Goal: Task Accomplishment & Management: Use online tool/utility

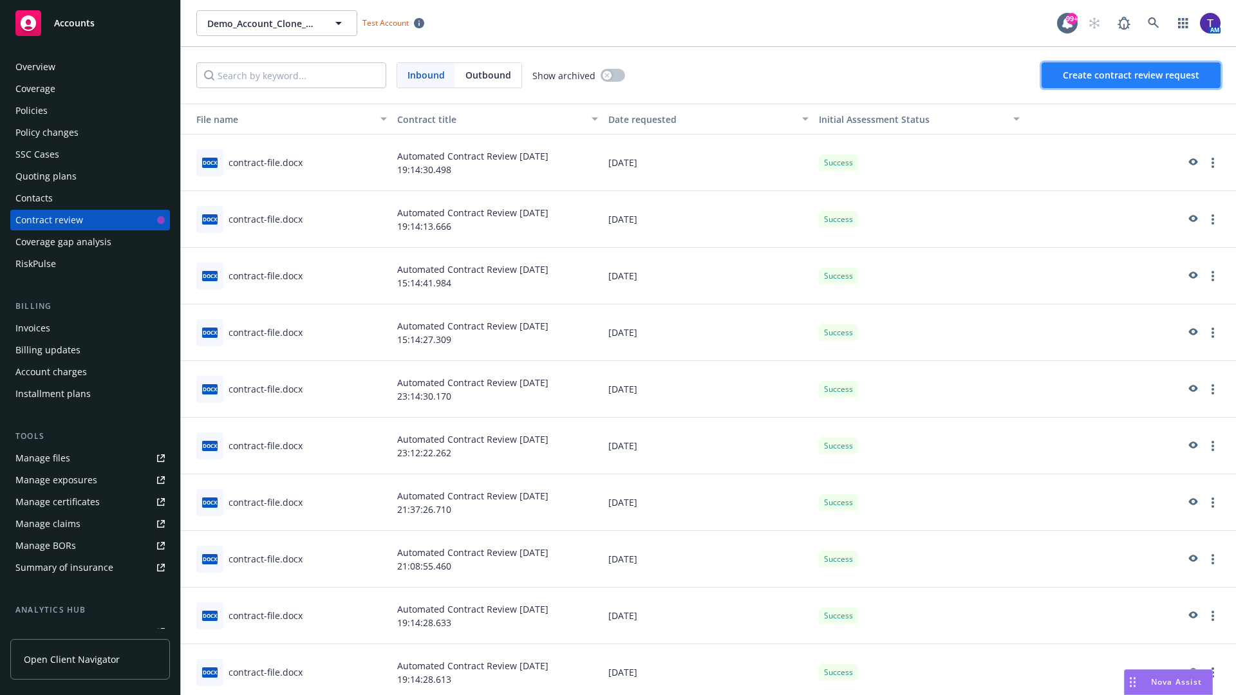
click at [1132, 75] on span "Create contract review request" at bounding box center [1131, 75] width 137 height 12
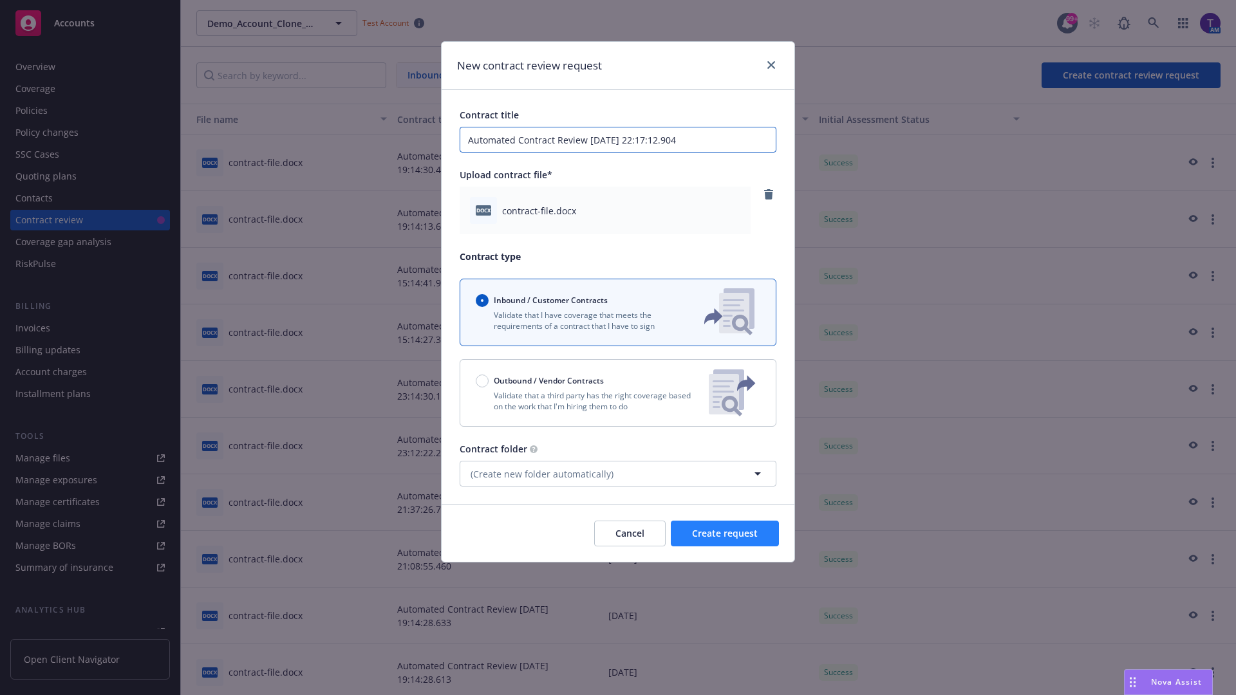
type input "Automated Contract Review 08-22-2025 22:17:12.904"
click at [725, 534] on span "Create request" at bounding box center [725, 533] width 66 height 12
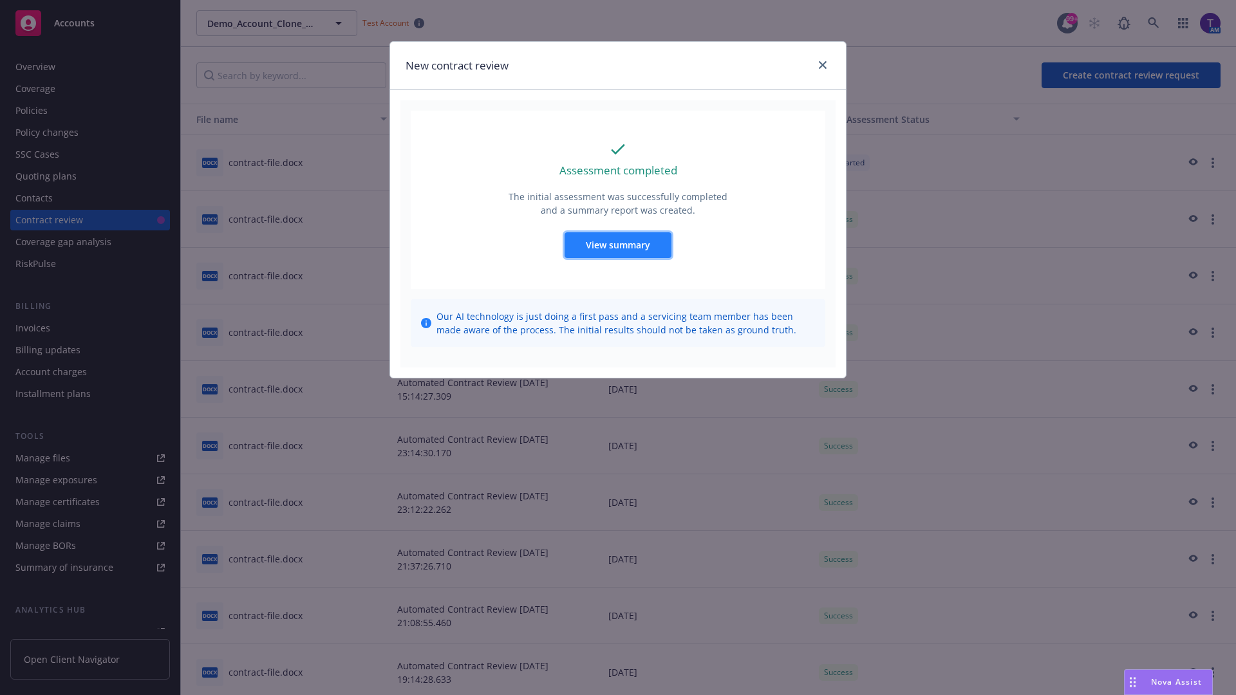
click at [618, 245] on span "View summary" at bounding box center [618, 245] width 64 height 12
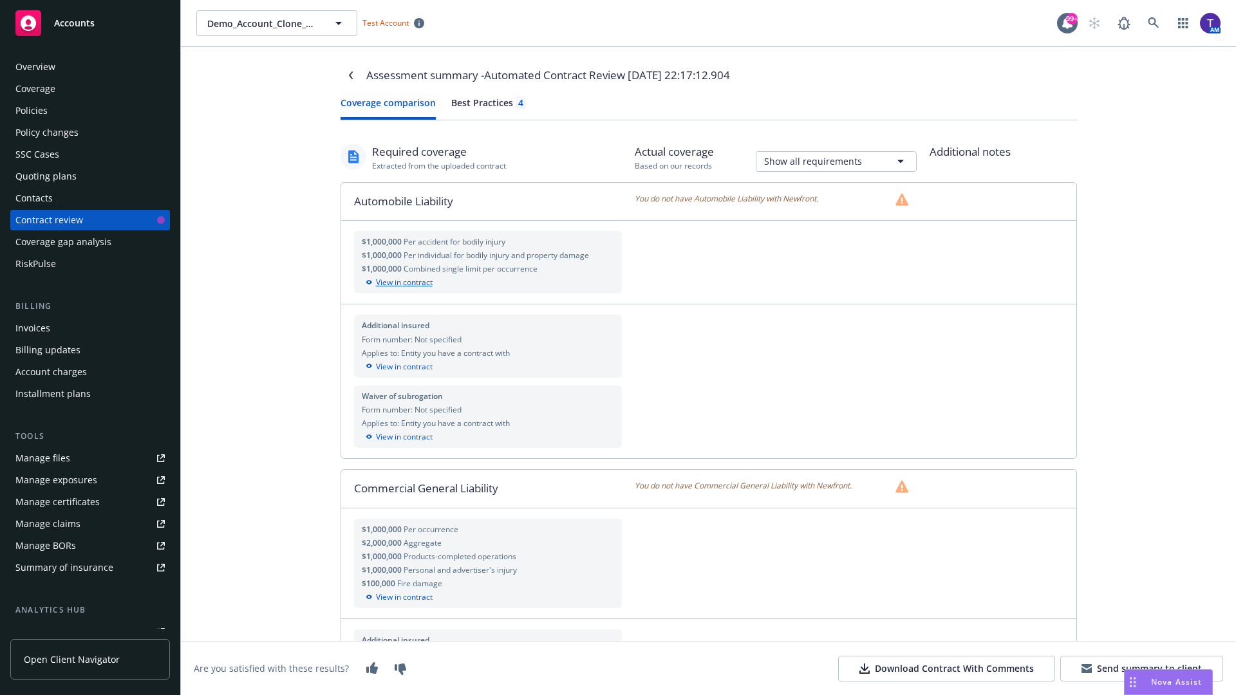
click at [487, 283] on div "View in contract" at bounding box center [488, 283] width 253 height 12
